Goal: Task Accomplishment & Management: Use online tool/utility

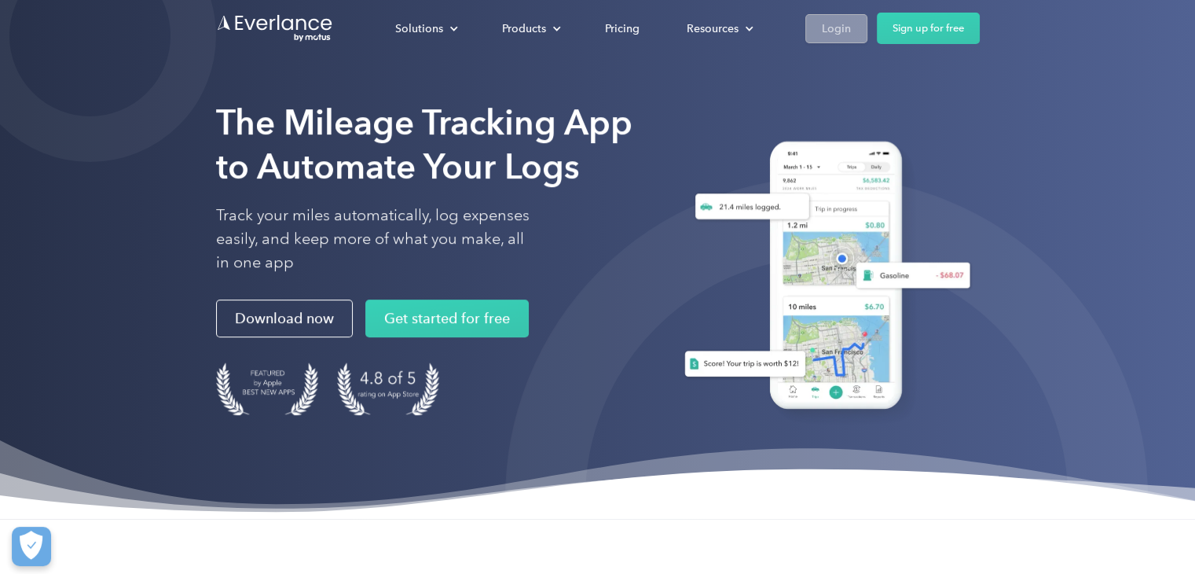
click at [840, 16] on link "Login" at bounding box center [836, 28] width 62 height 29
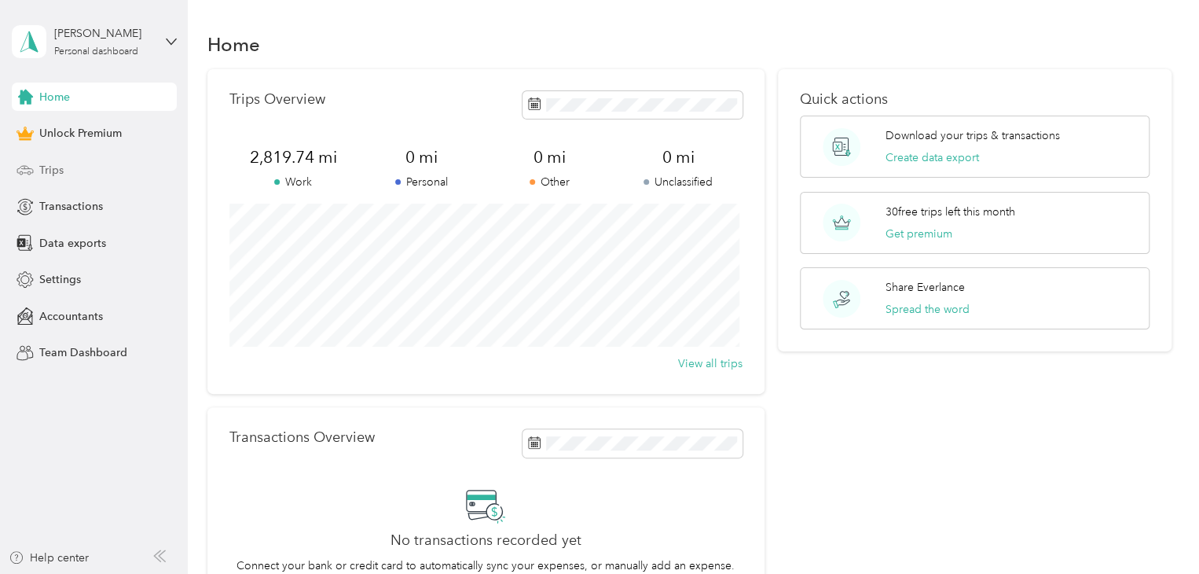
click at [93, 167] on div "Trips" at bounding box center [94, 170] width 165 height 28
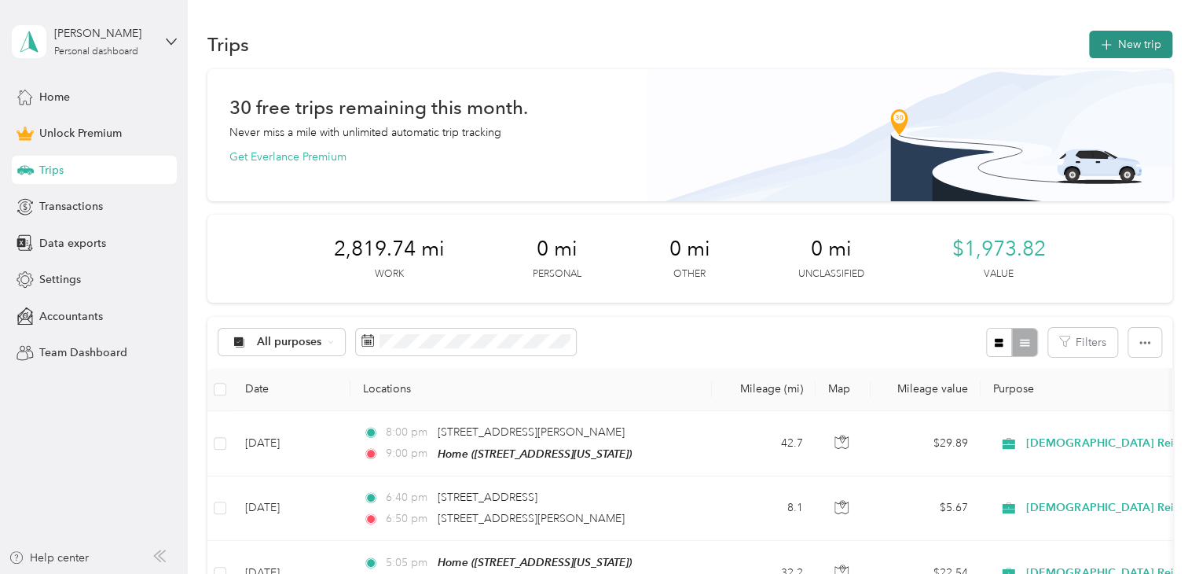
click at [1112, 39] on button "New trip" at bounding box center [1130, 44] width 83 height 27
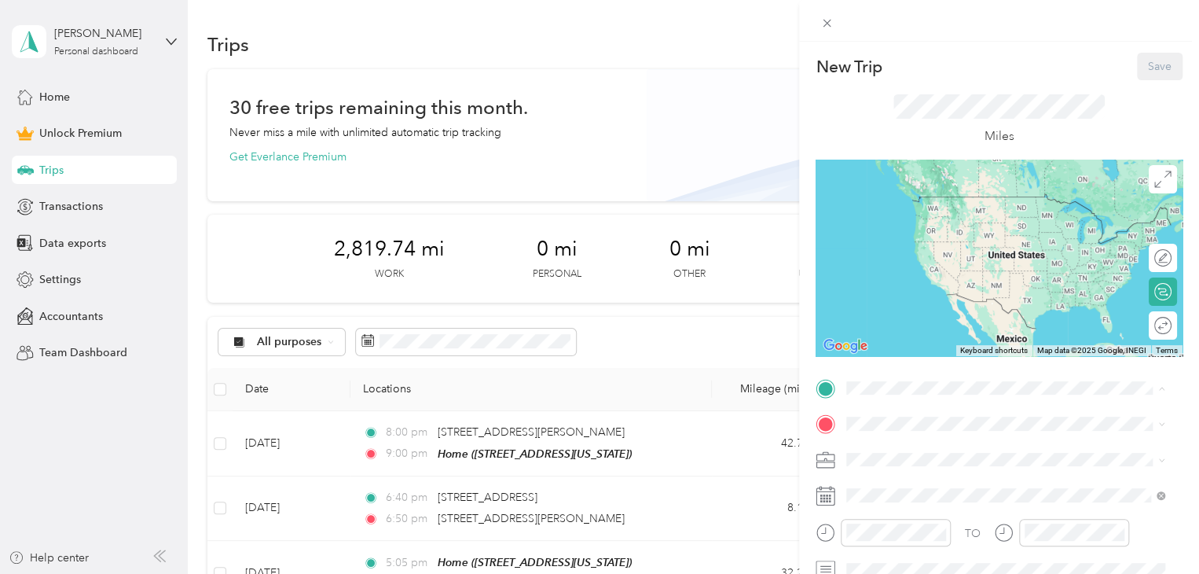
click at [974, 213] on span "481 Delsea Drive, 08080, Sewell, New Jersey, United States" at bounding box center [998, 219] width 244 height 13
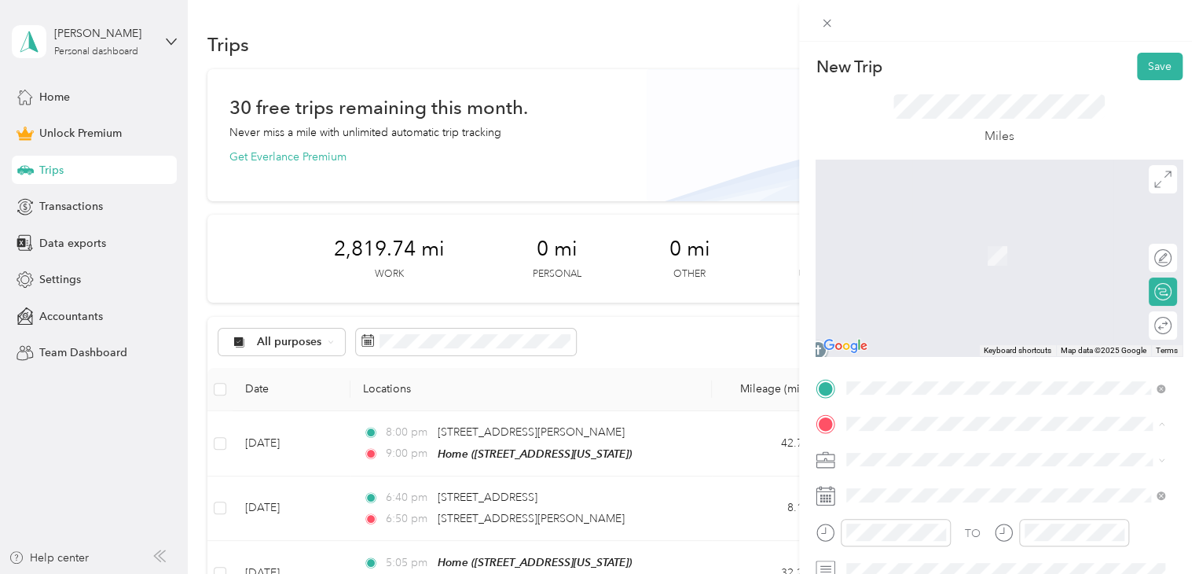
click at [950, 312] on span "1680 Almonesson Road, 08096, Woodbury, New Jersey, United States" at bounding box center [954, 305] width 157 height 13
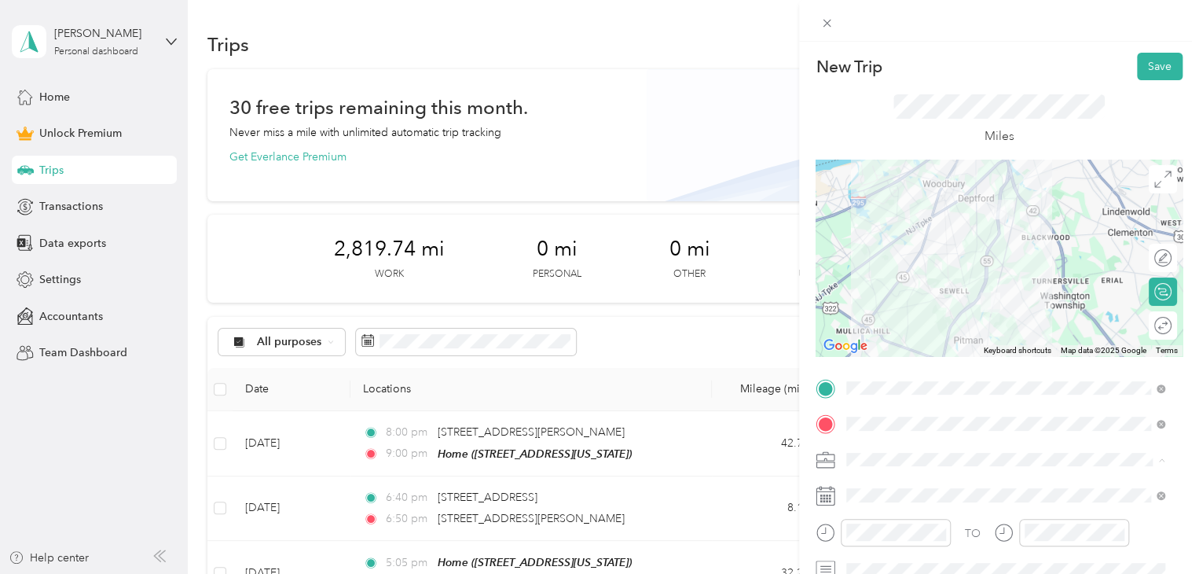
click at [955, 369] on div "Religious Services" at bounding box center [1005, 376] width 307 height 16
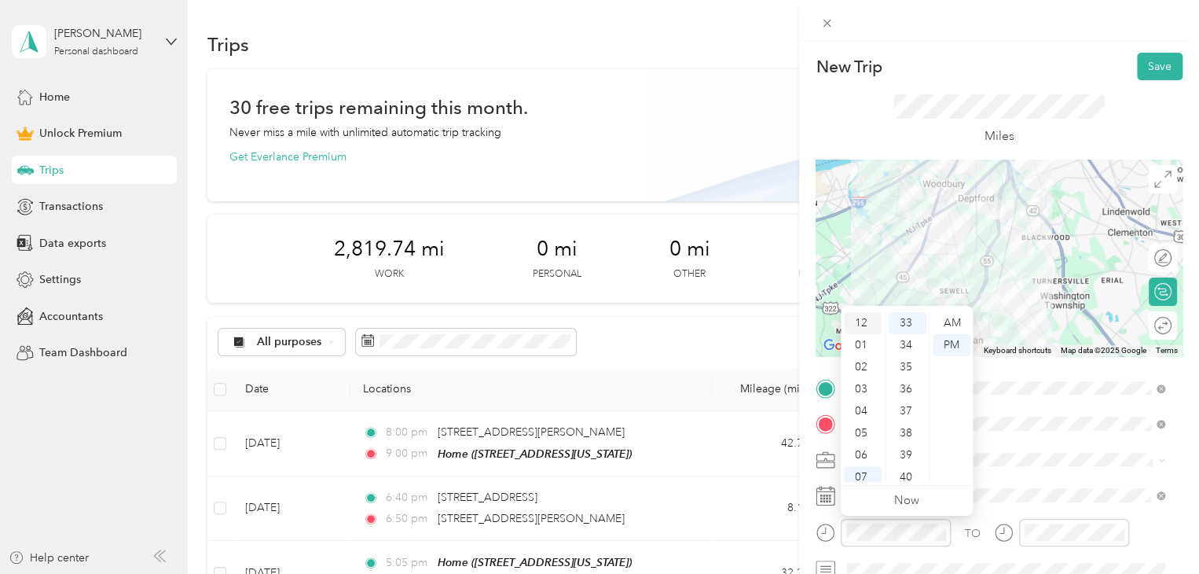
click at [863, 321] on div "12" at bounding box center [863, 323] width 38 height 22
click at [908, 376] on div "10" at bounding box center [908, 379] width 38 height 22
click at [946, 350] on div "PM" at bounding box center [952, 345] width 38 height 22
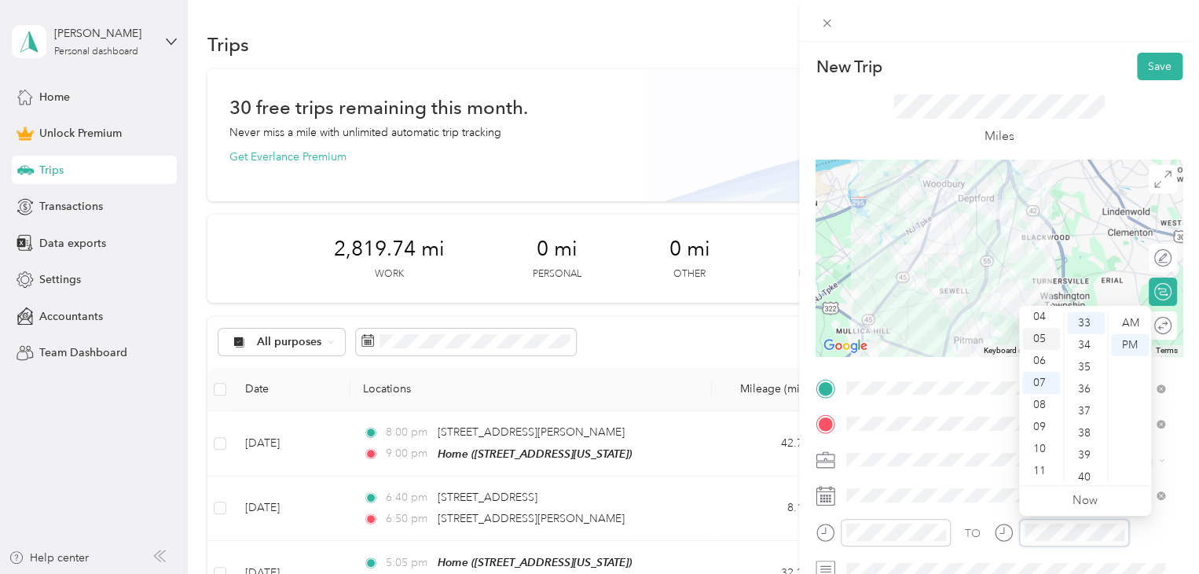
scroll to position [0, 0]
click at [1042, 327] on div "12" at bounding box center [1041, 323] width 38 height 22
click at [1083, 333] on div "20" at bounding box center [1086, 329] width 38 height 22
click at [1125, 351] on div "PM" at bounding box center [1130, 345] width 38 height 22
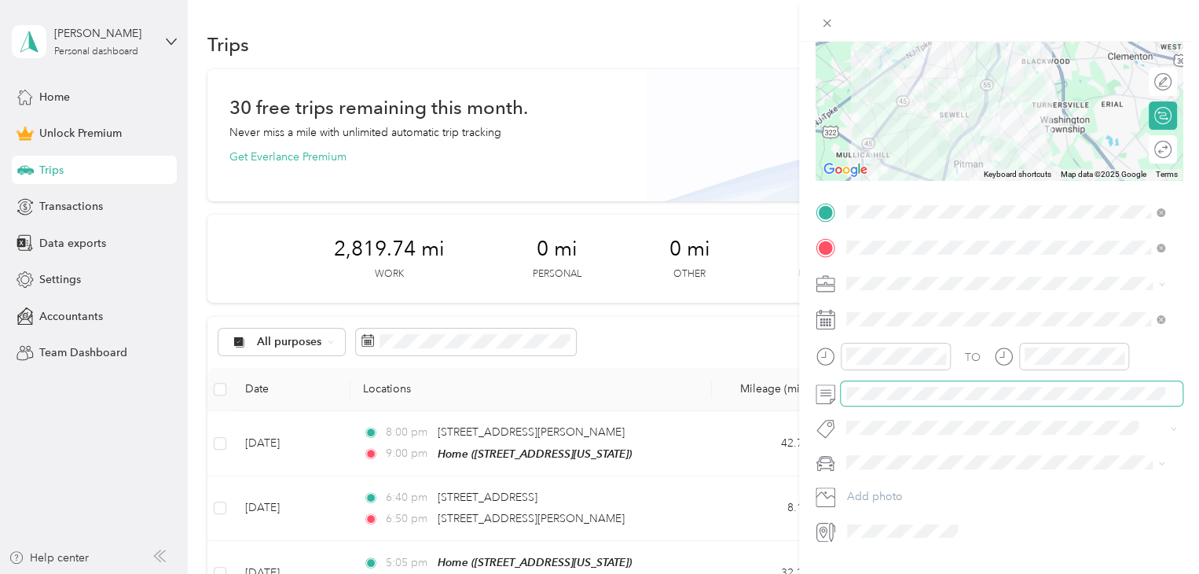
scroll to position [0, 0]
click at [896, 480] on li "Civic" at bounding box center [1005, 486] width 329 height 27
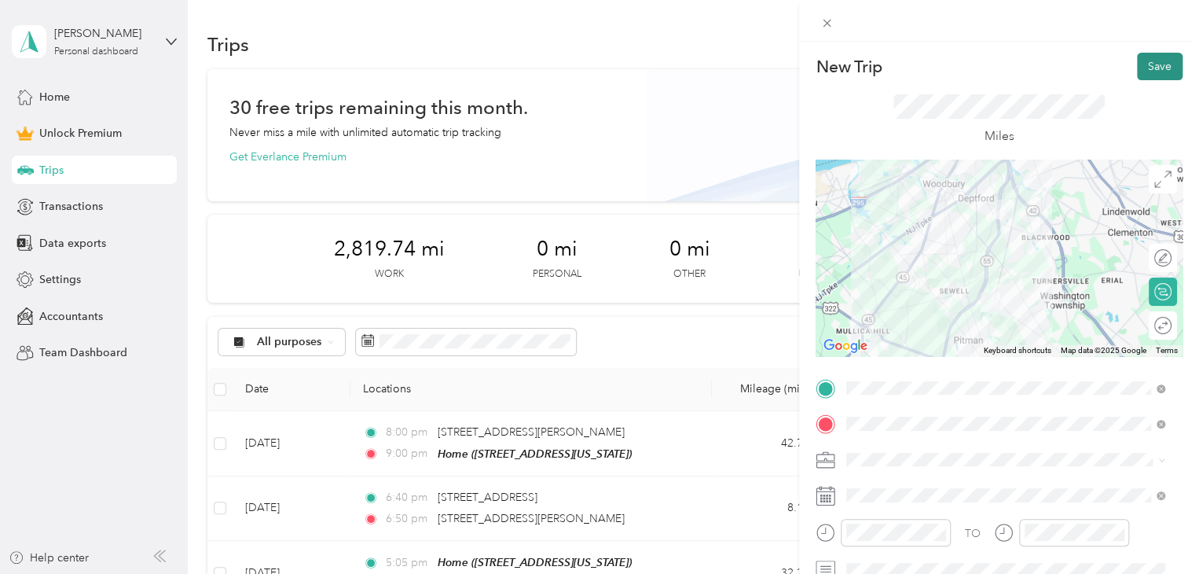
click at [1147, 68] on button "Save" at bounding box center [1160, 66] width 46 height 27
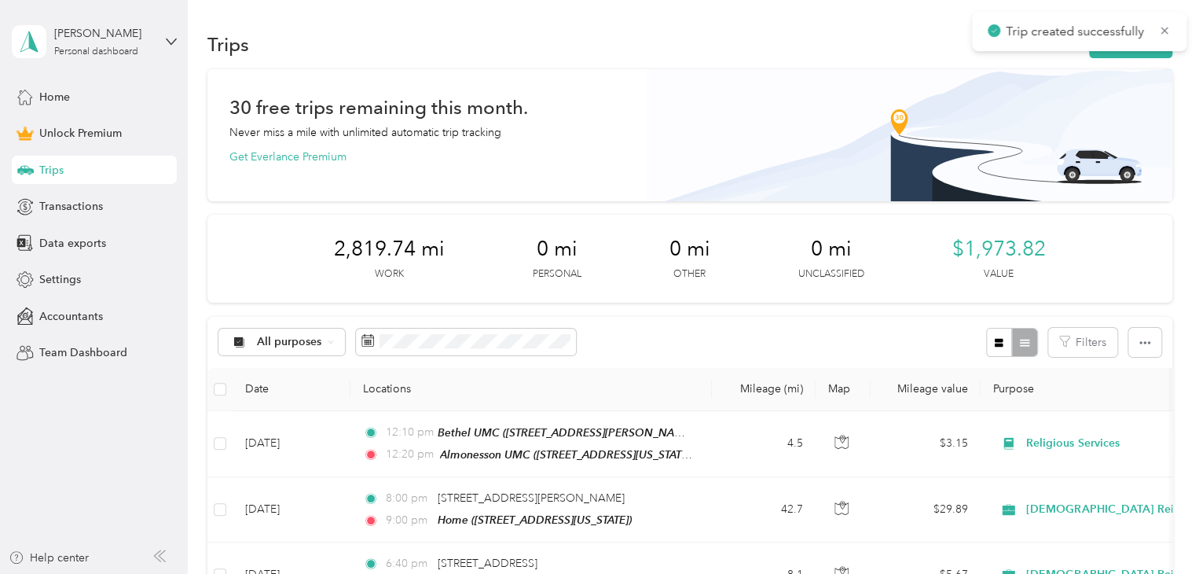
click at [625, 123] on div "30 free trips remaining this month. Never miss a mile with unlimited automatic …" at bounding box center [689, 132] width 921 height 66
